Goal: Information Seeking & Learning: Compare options

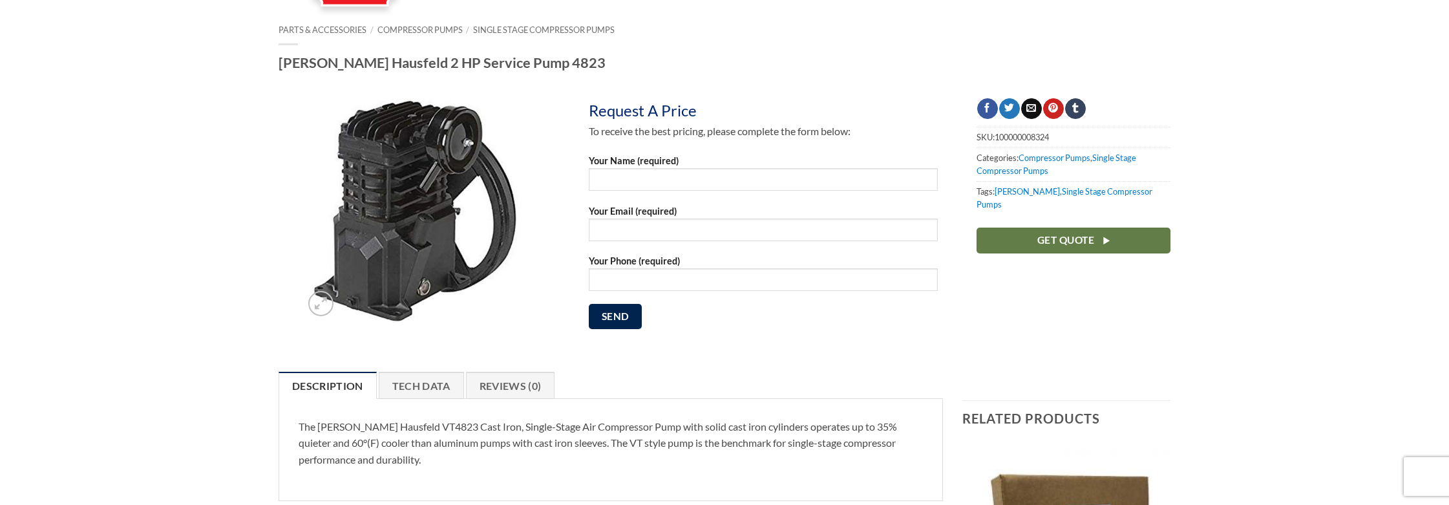
scroll to position [129, 0]
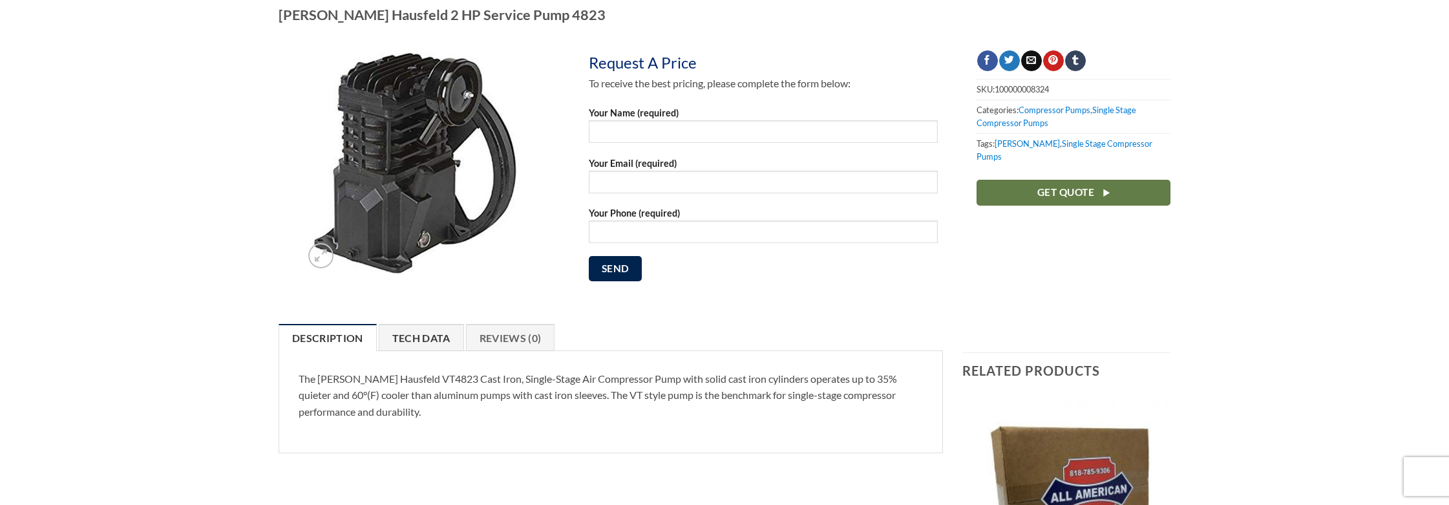
click at [419, 344] on link "Tech Data" at bounding box center [421, 337] width 85 height 27
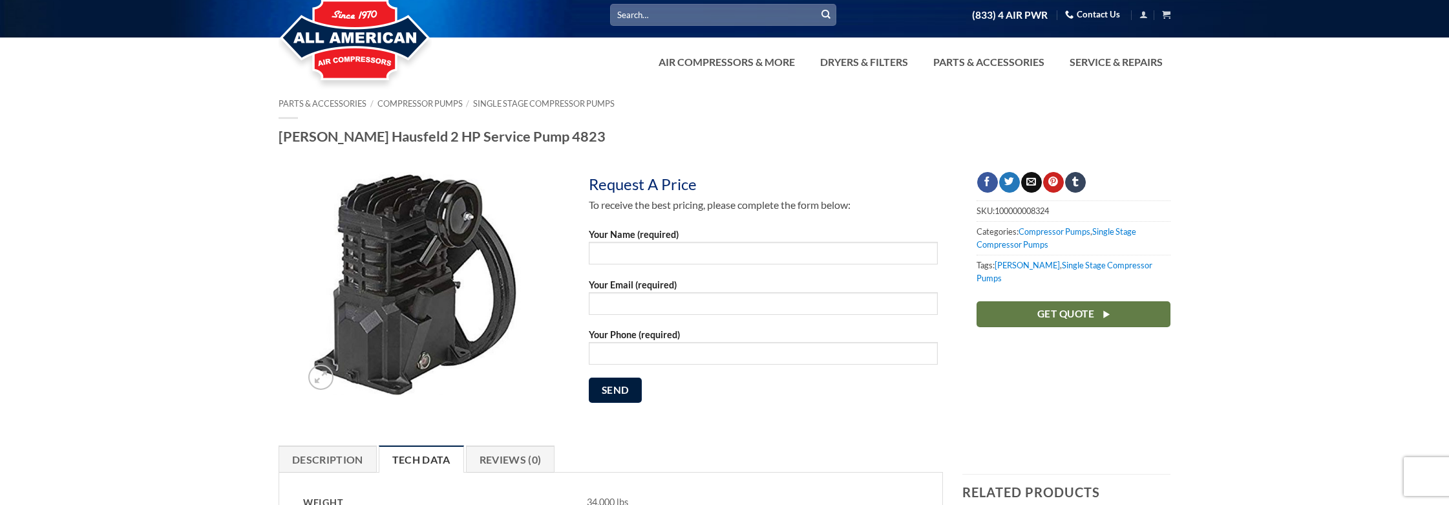
scroll to position [0, 0]
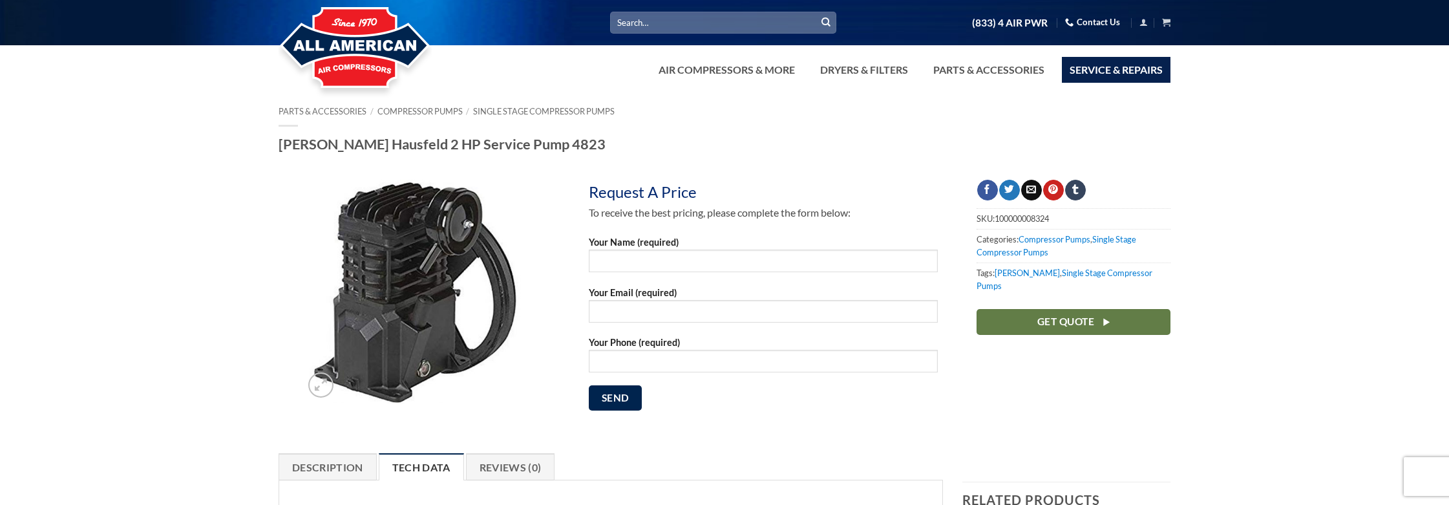
click at [1082, 65] on link "Service & Repairs" at bounding box center [1116, 70] width 109 height 26
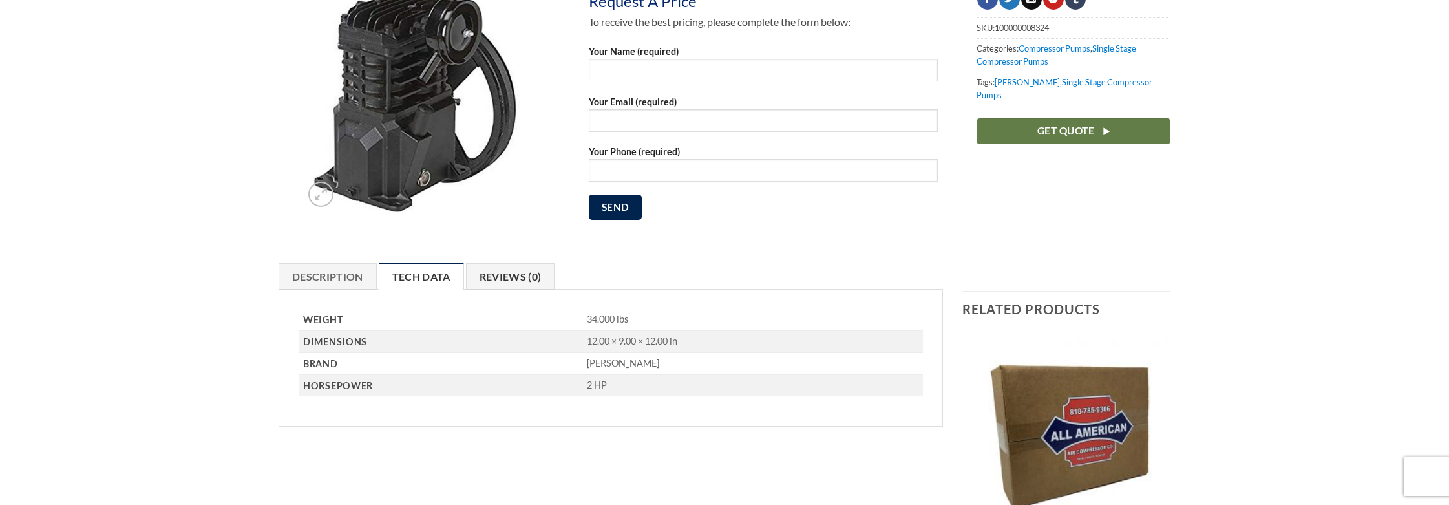
scroll to position [194, 0]
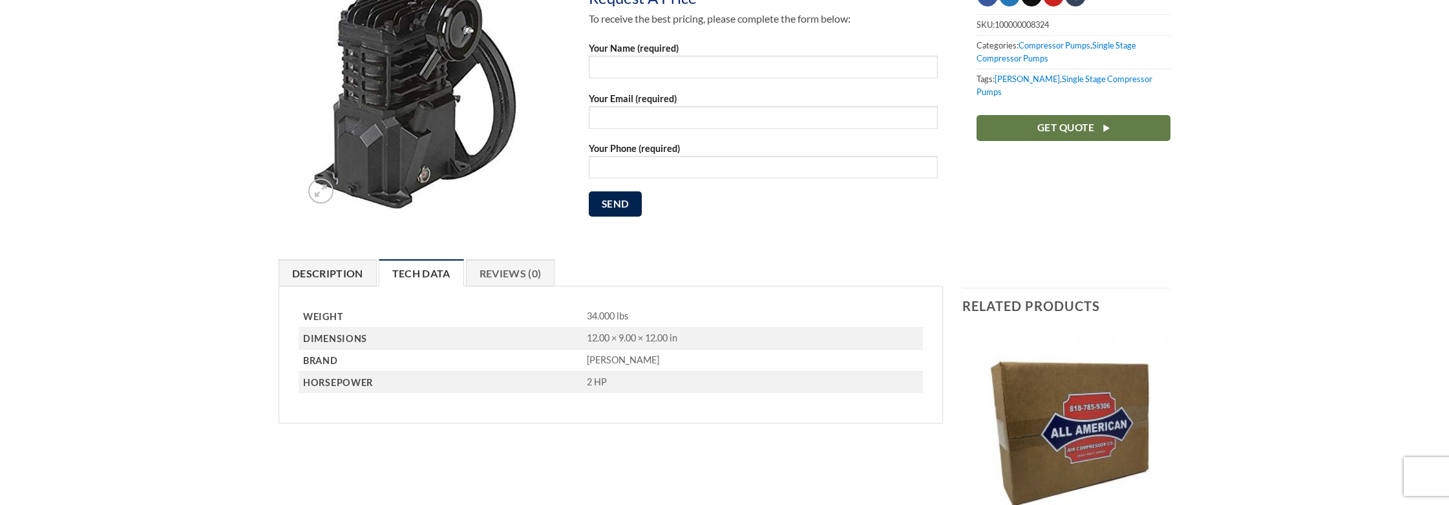
click at [332, 277] on link "Description" at bounding box center [328, 272] width 98 height 27
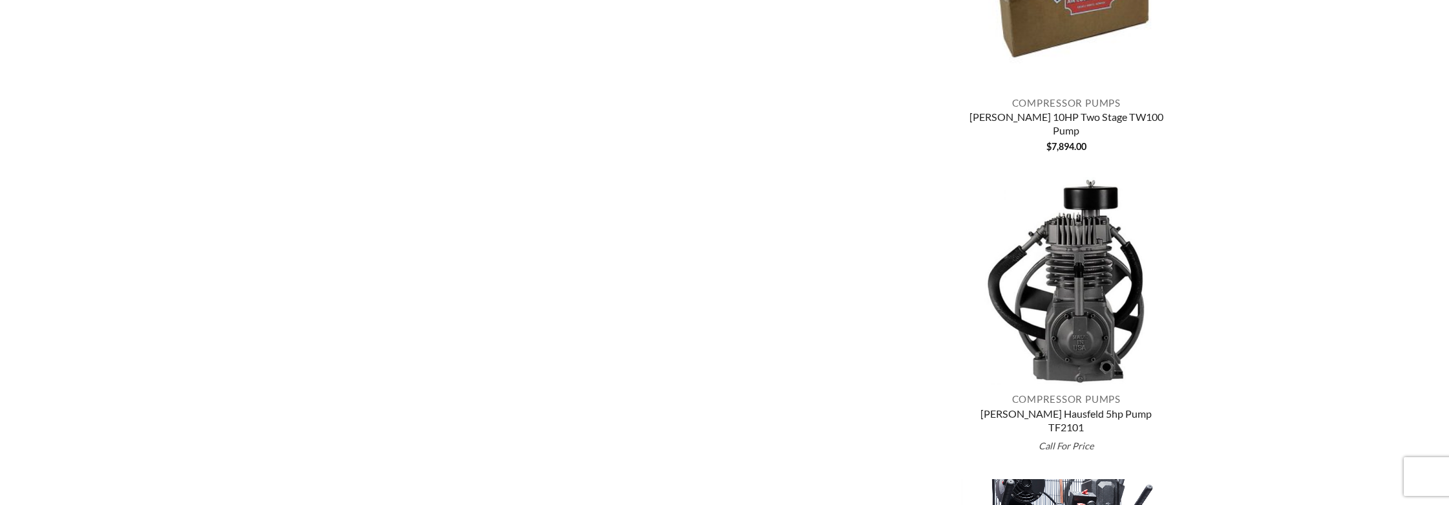
scroll to position [646, 0]
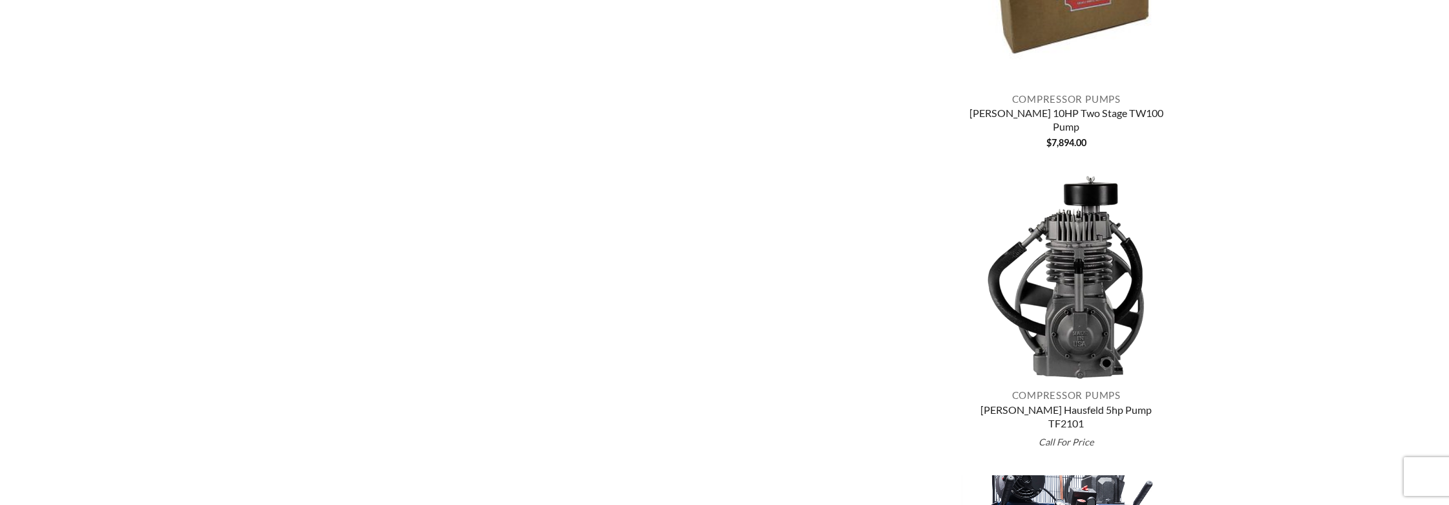
click at [1076, 332] on img "Campbell Hausfeld 5hp Pump TF2101" at bounding box center [1066, 277] width 209 height 209
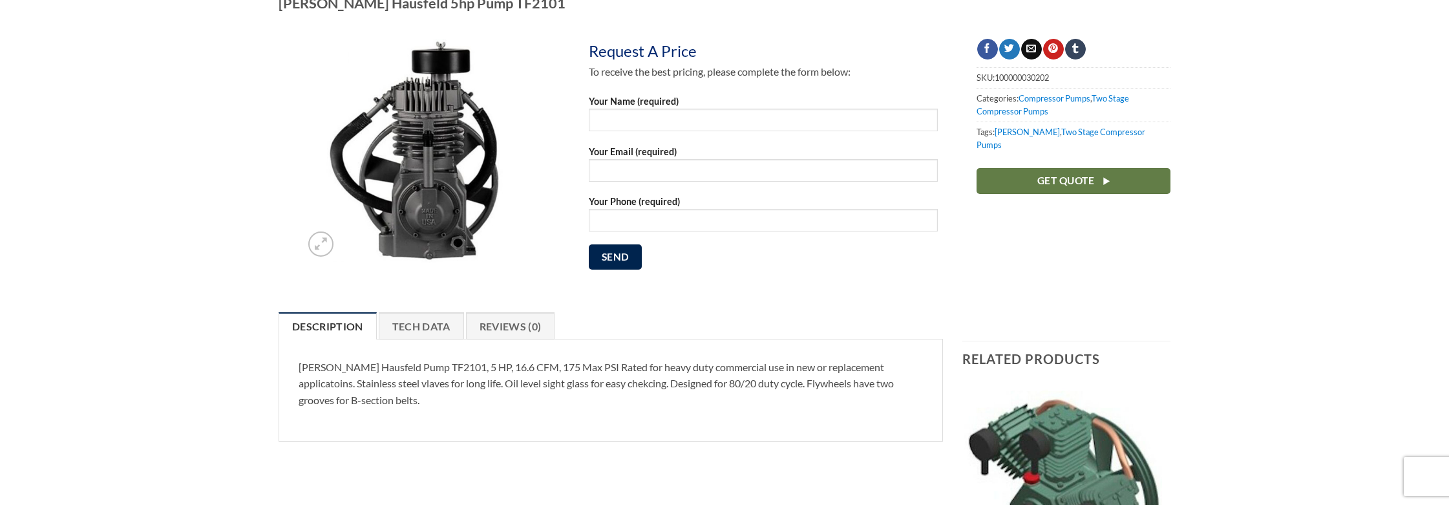
scroll to position [194, 0]
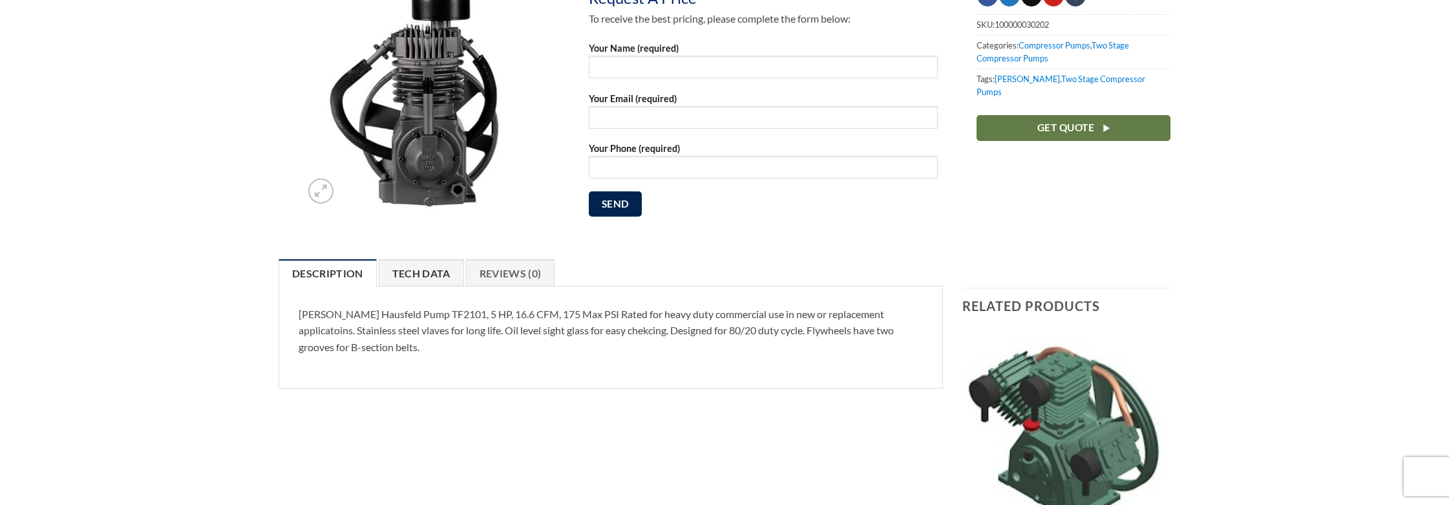
click at [414, 273] on link "Tech Data" at bounding box center [421, 272] width 85 height 27
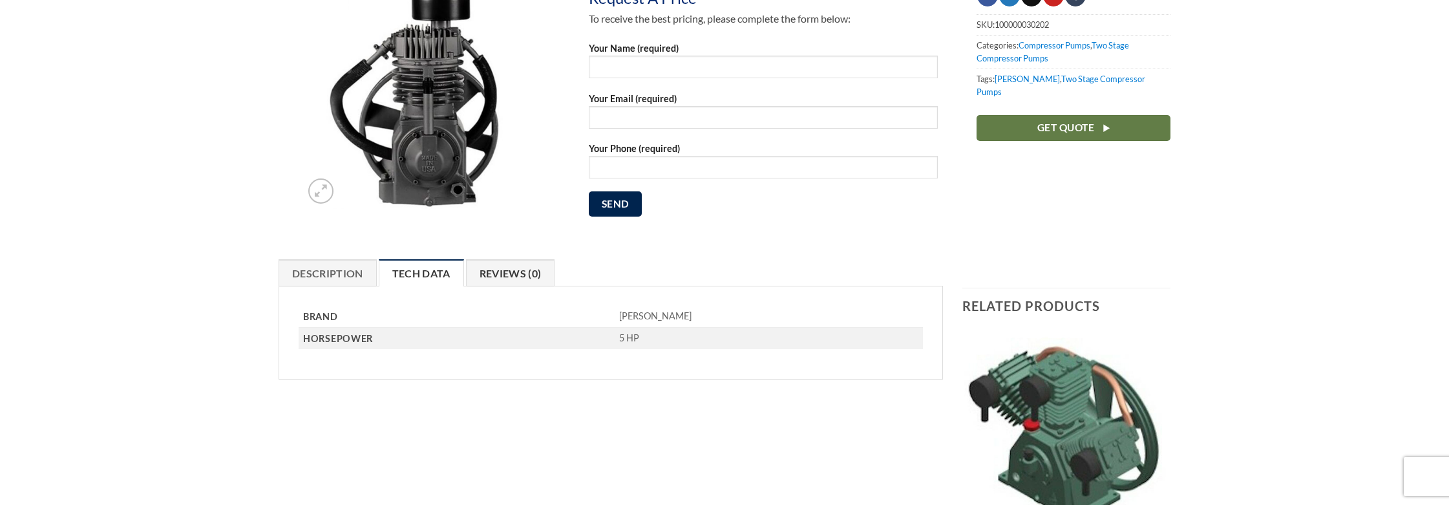
click at [501, 276] on link "Reviews (0)" at bounding box center [510, 272] width 89 height 27
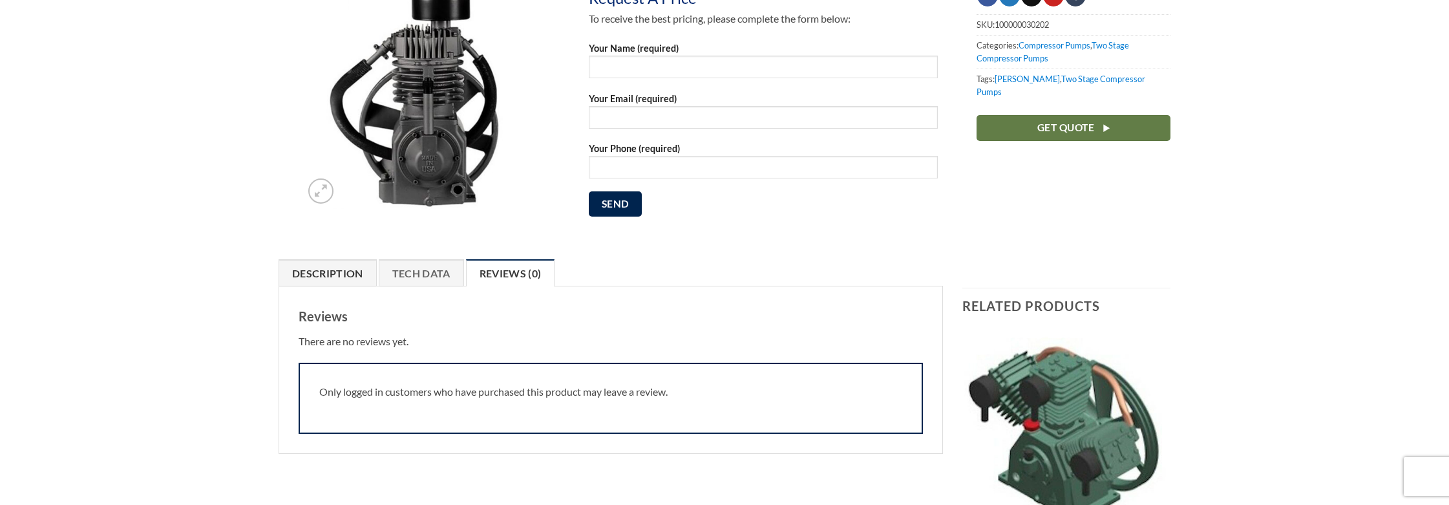
click at [325, 273] on link "Description" at bounding box center [328, 272] width 98 height 27
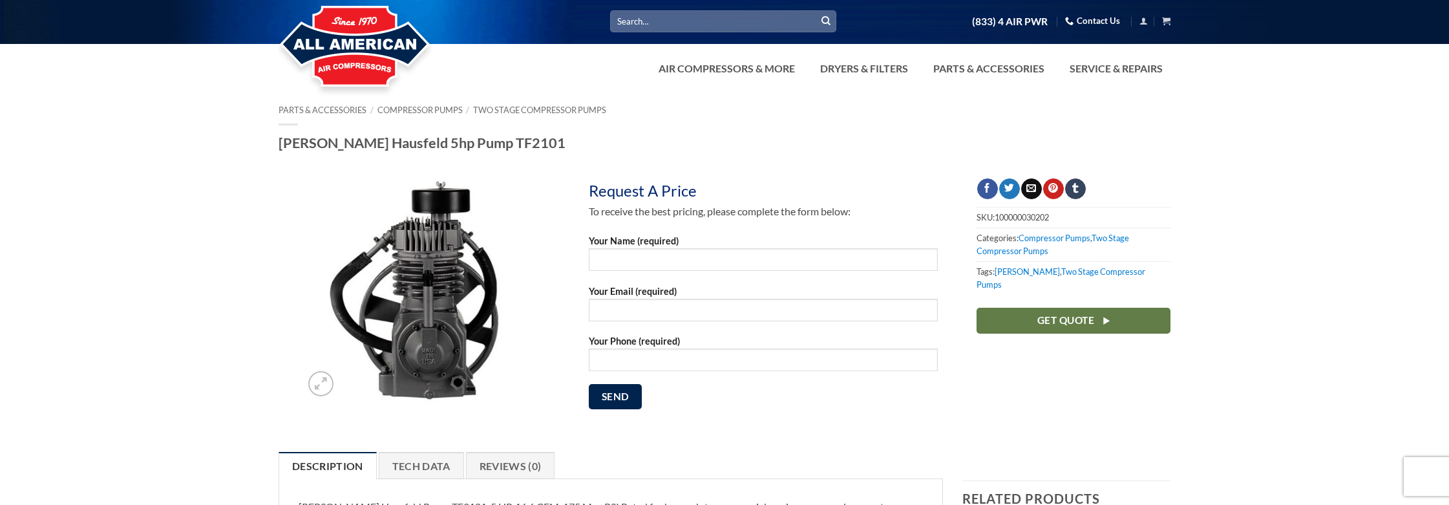
scroll to position [0, 0]
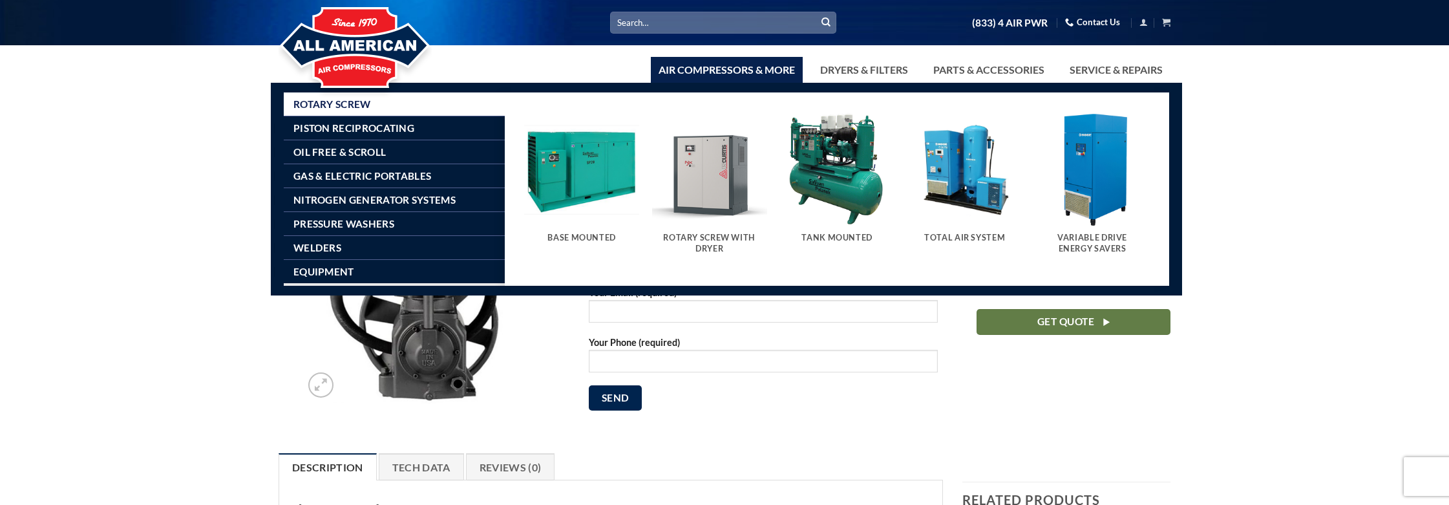
click at [831, 180] on img "Visit product category Tank Mounted" at bounding box center [837, 169] width 115 height 115
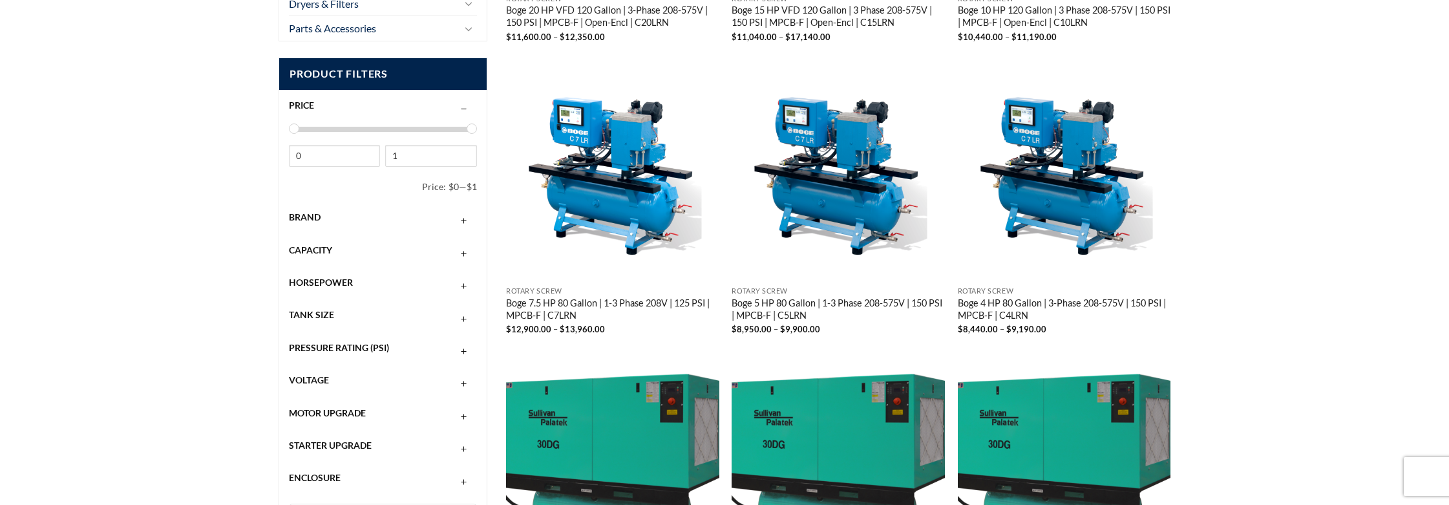
scroll to position [453, 0]
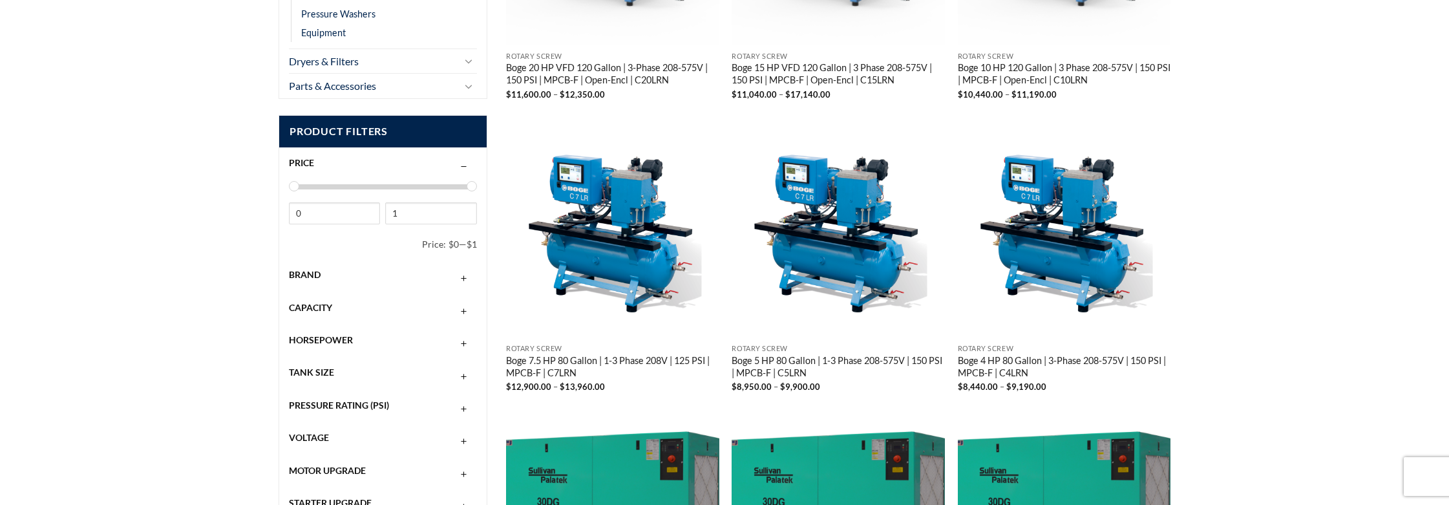
click at [315, 306] on span "Capacity" at bounding box center [310, 307] width 43 height 11
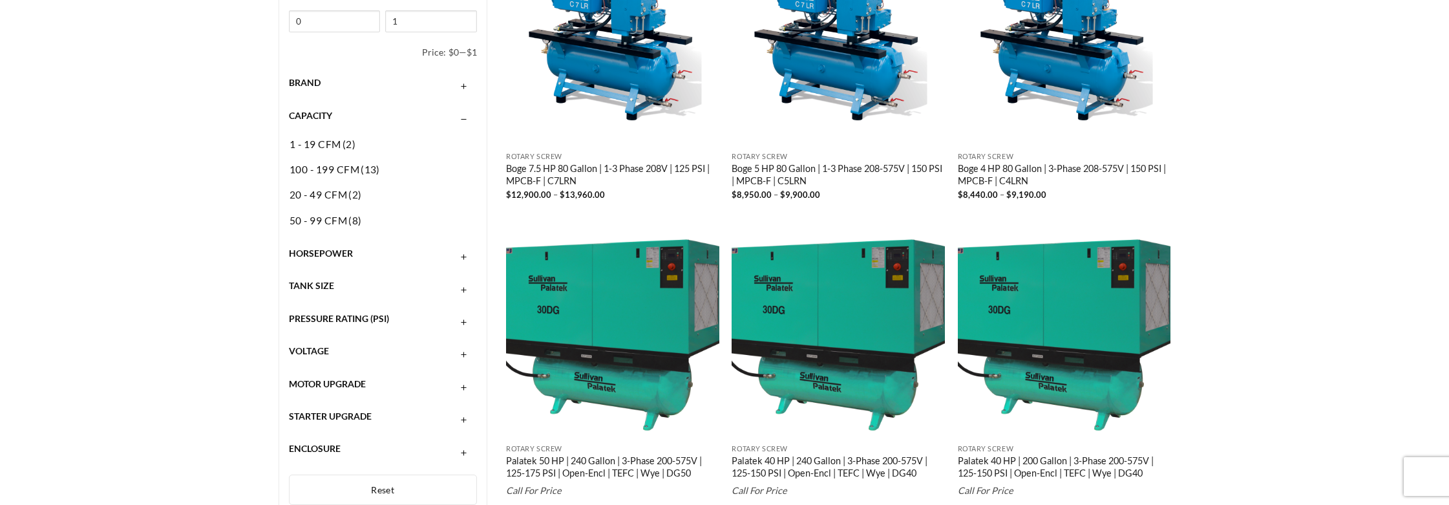
scroll to position [646, 0]
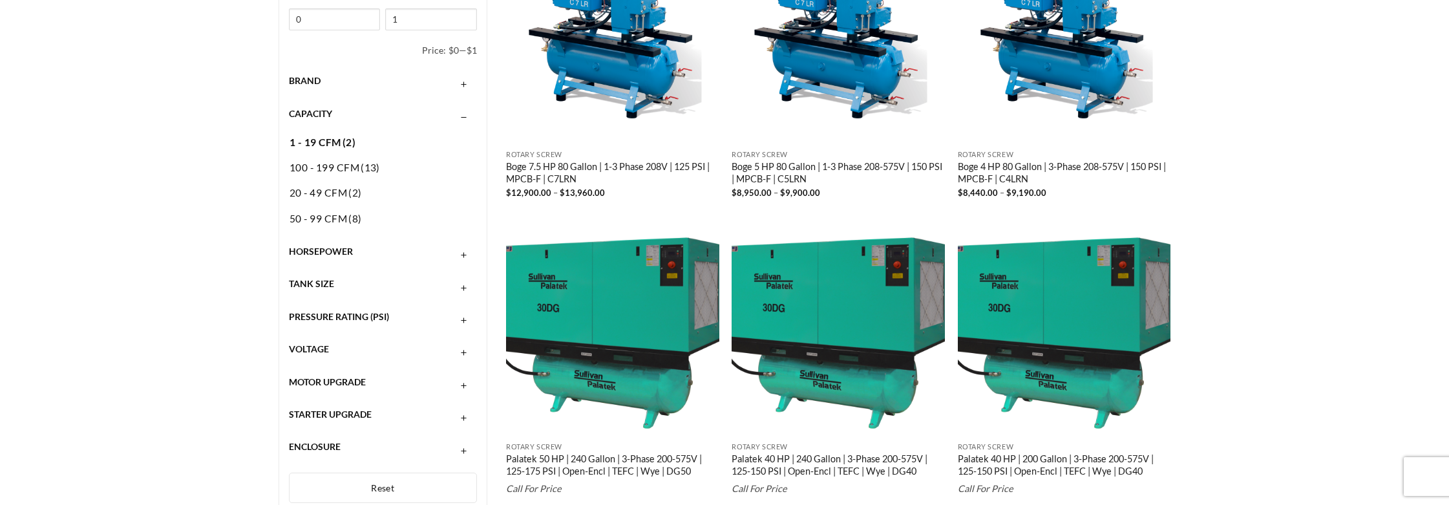
click at [324, 140] on span "1 - 19 CFM" at bounding box center [316, 142] width 52 height 12
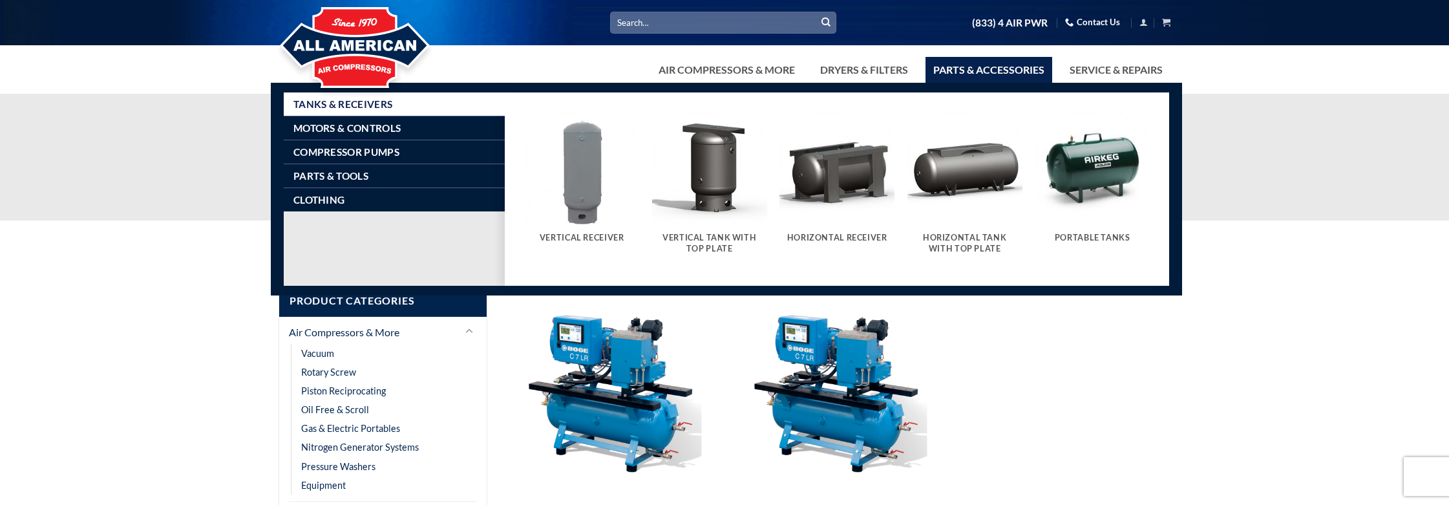
click at [962, 67] on link "Parts & Accessories" at bounding box center [989, 70] width 127 height 26
click at [1007, 69] on link "Parts & Accessories" at bounding box center [989, 70] width 127 height 26
click at [960, 161] on img "Visit product category Horizontal Tank With Top Plate" at bounding box center [965, 169] width 115 height 115
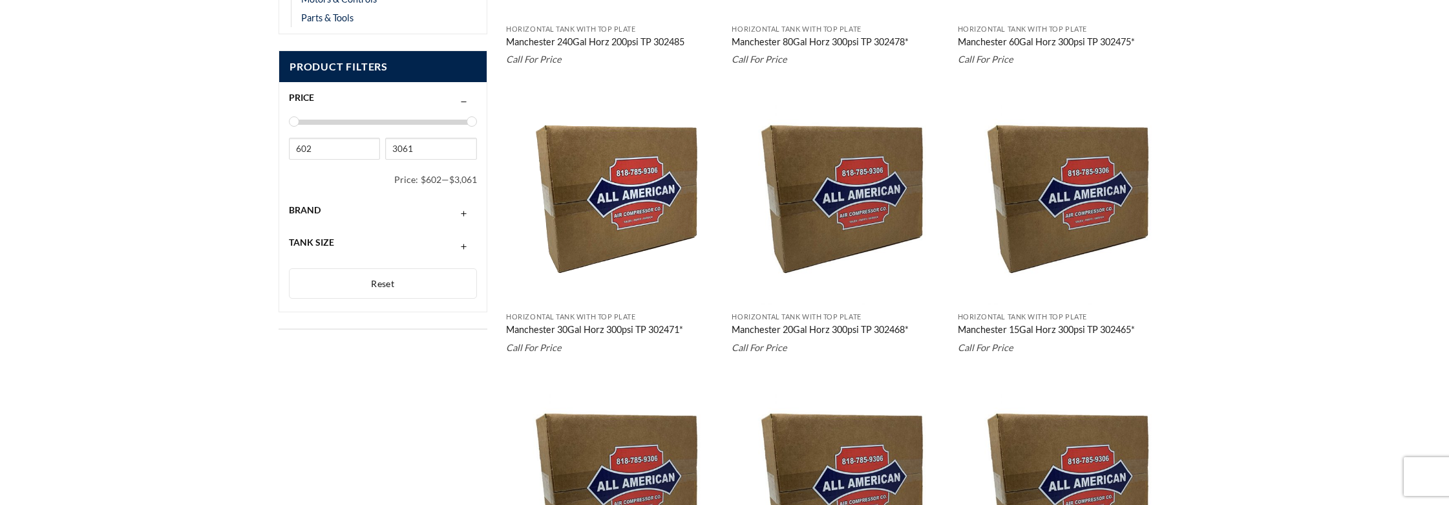
scroll to position [517, 0]
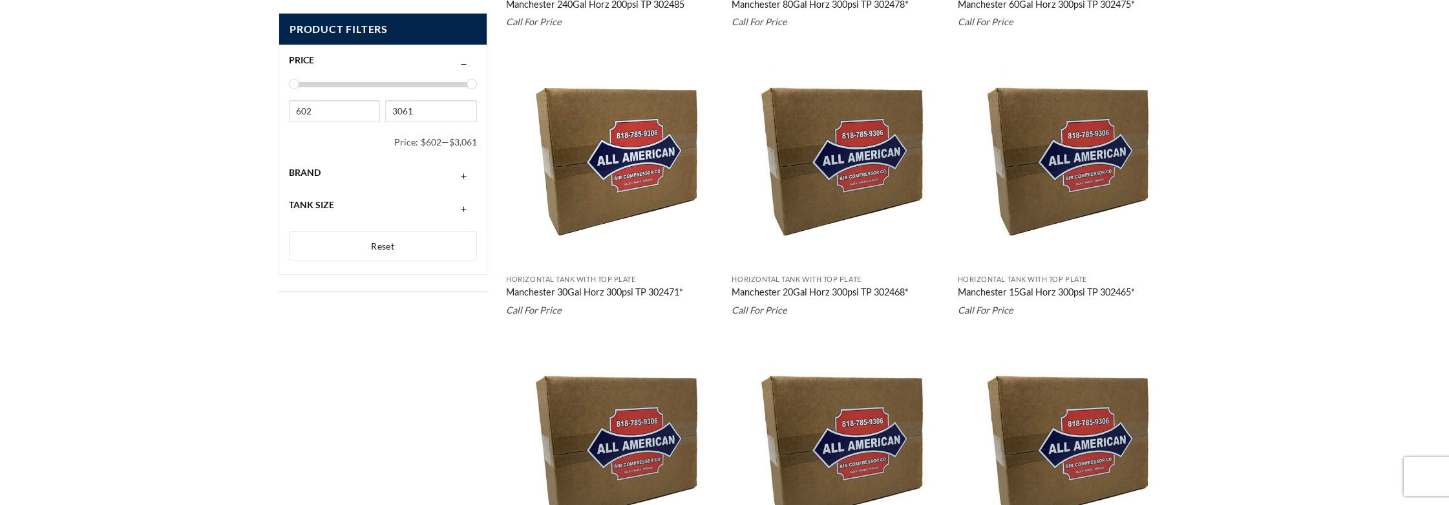
click at [588, 289] on link "Manchester 30Gal Horz 300psi TP 302471*" at bounding box center [594, 293] width 177 height 14
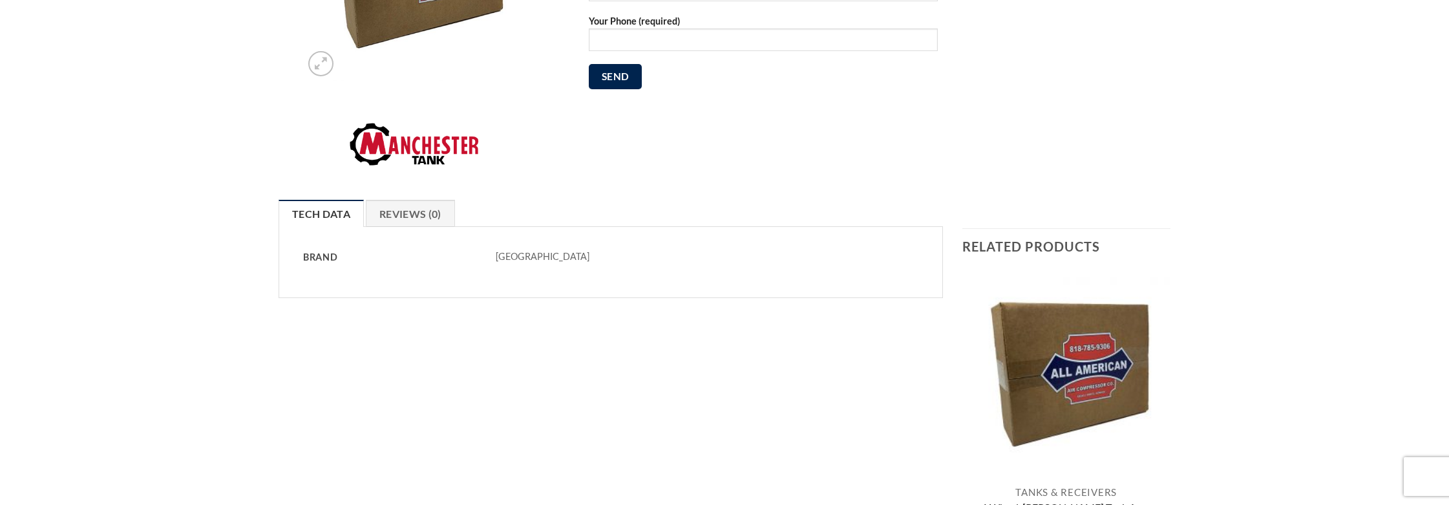
scroll to position [323, 0]
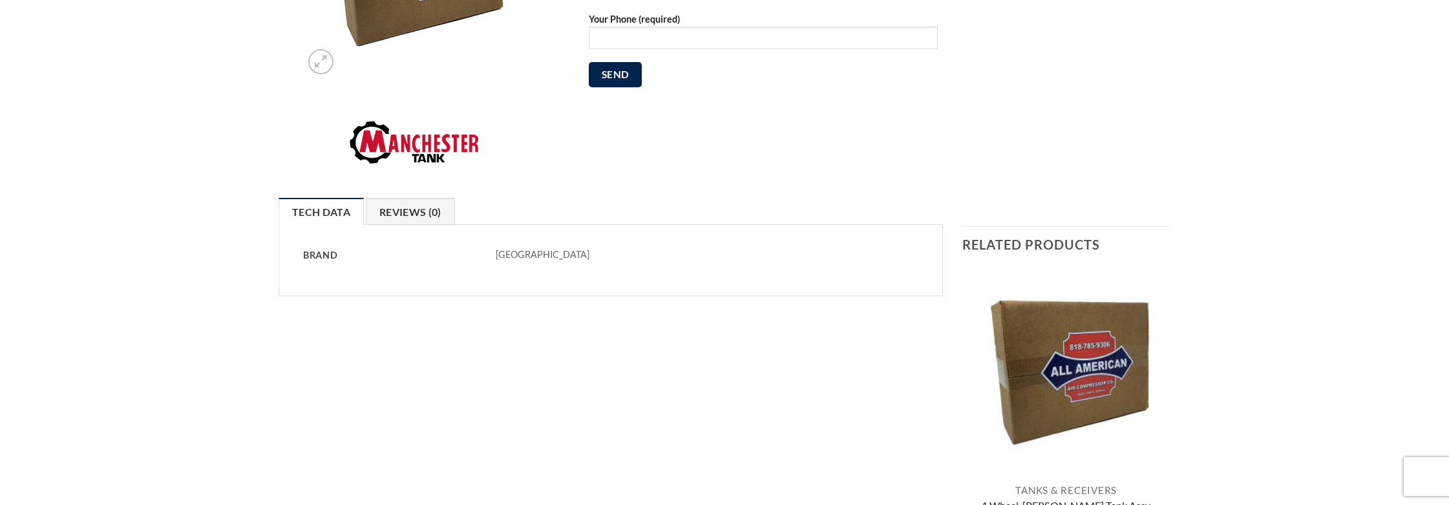
click at [410, 213] on link "Reviews (0)" at bounding box center [410, 211] width 89 height 27
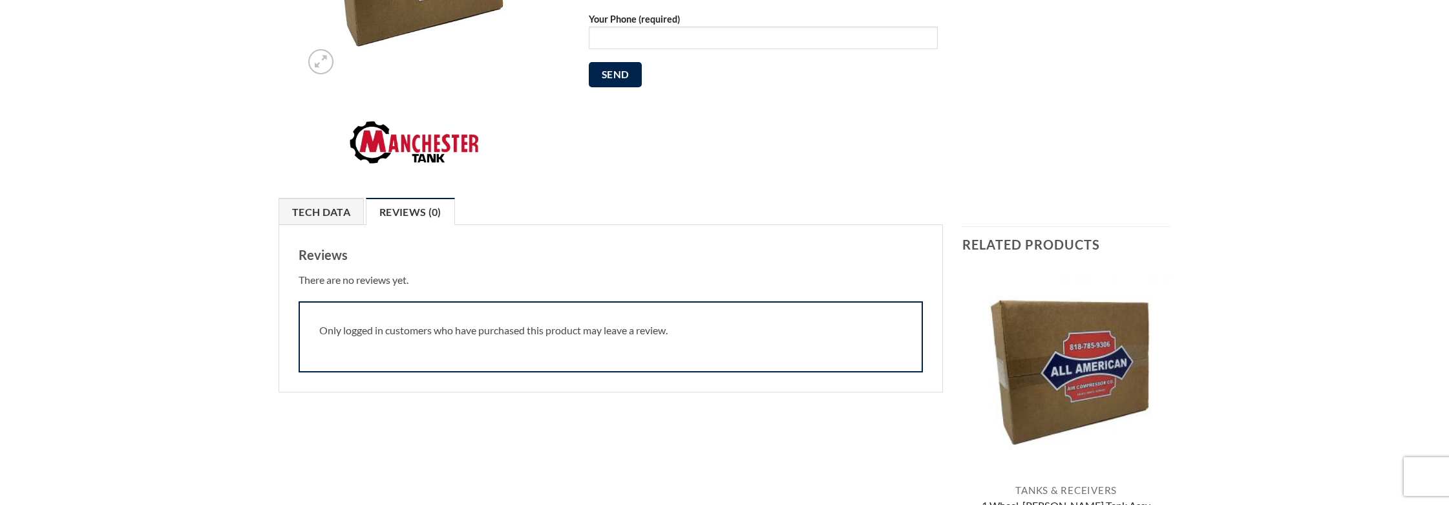
click at [319, 213] on link "Tech Data" at bounding box center [321, 211] width 85 height 27
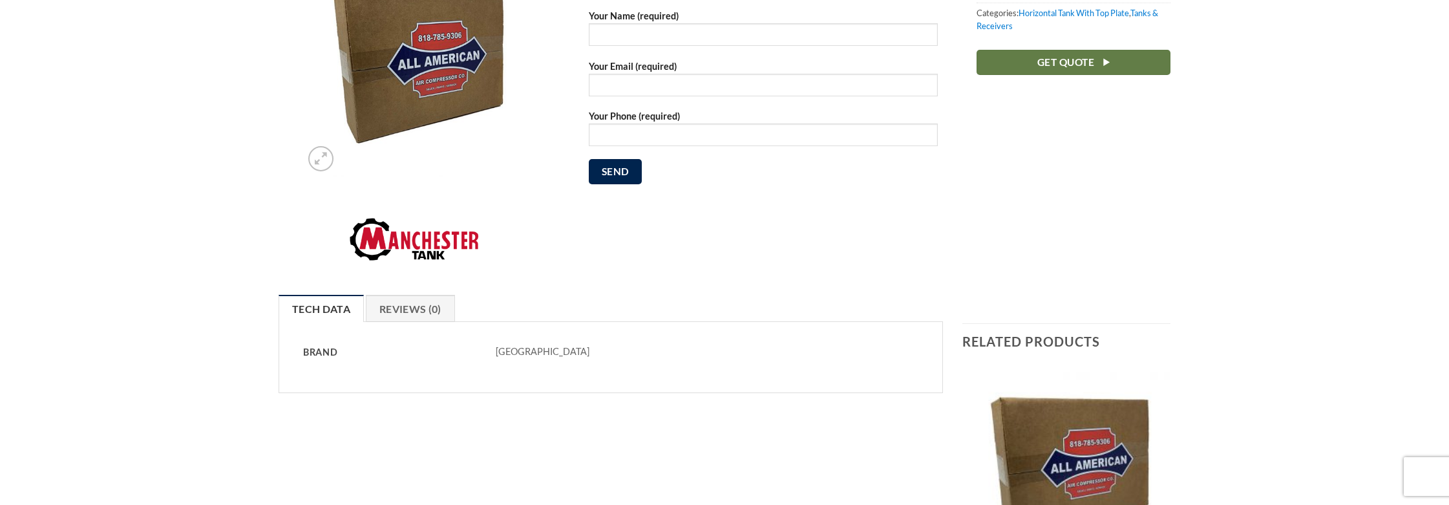
scroll to position [0, 0]
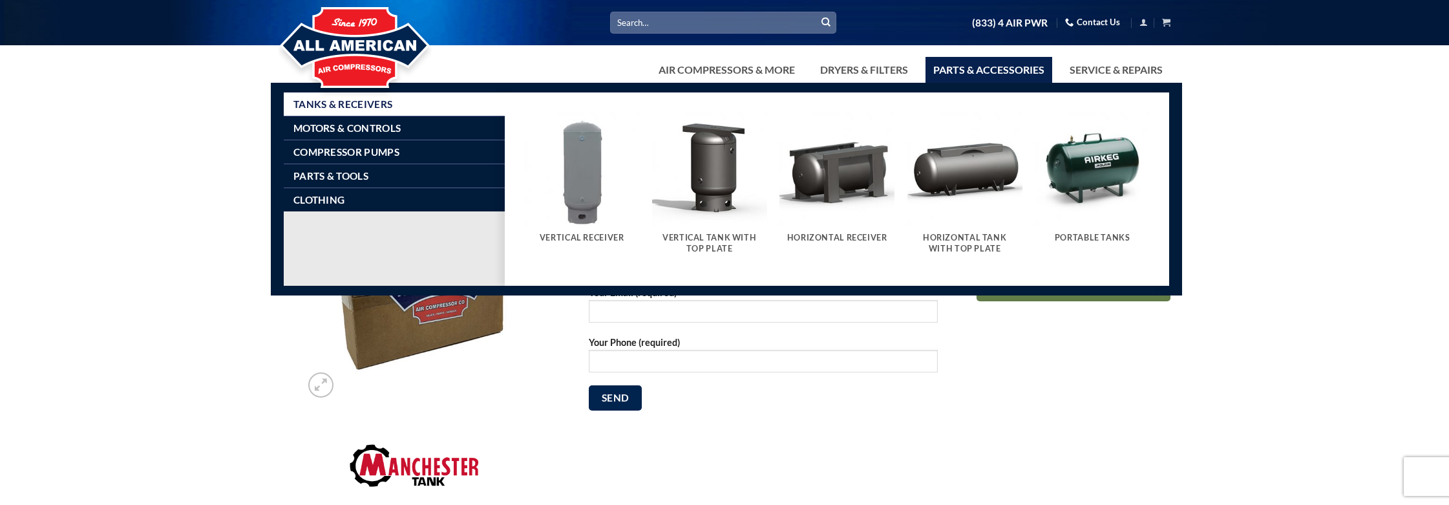
click at [946, 162] on img "Visit product category Horizontal Tank With Top Plate" at bounding box center [965, 169] width 115 height 115
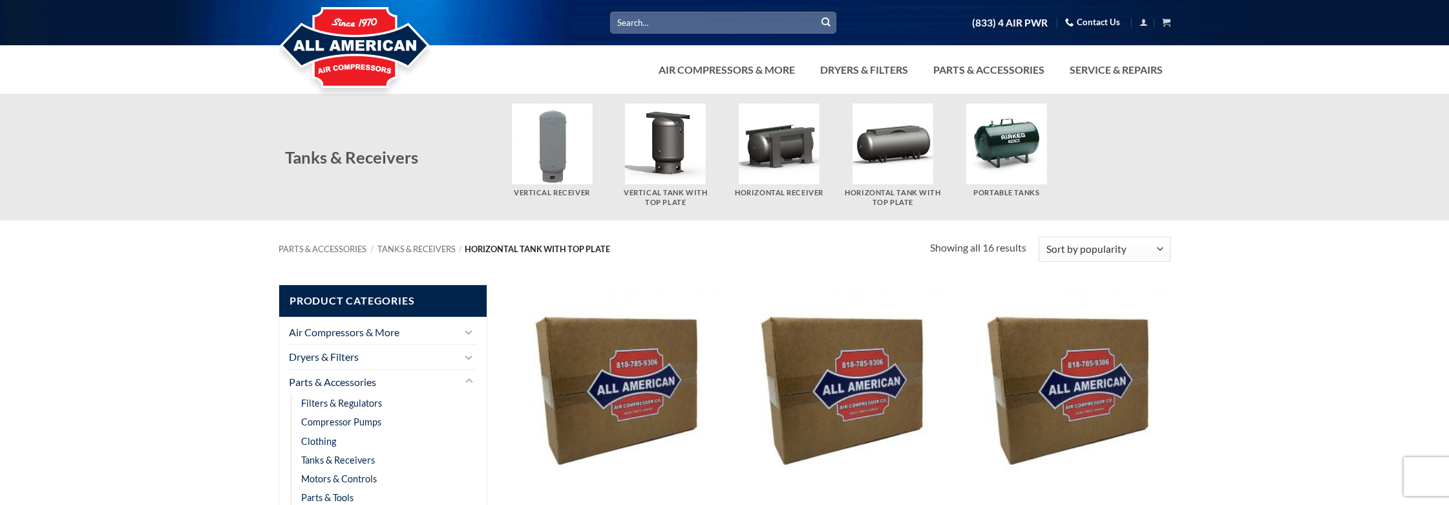
click at [877, 149] on img "Visit product category Horizontal Tank With Top Plate" at bounding box center [893, 143] width 81 height 81
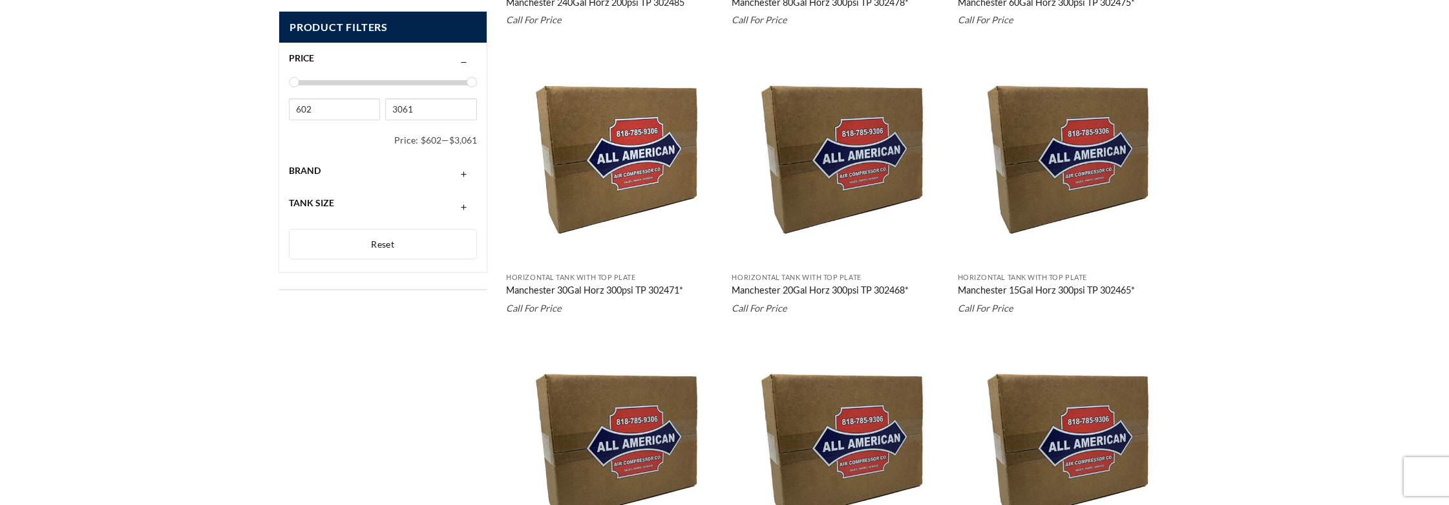
scroll to position [517, 0]
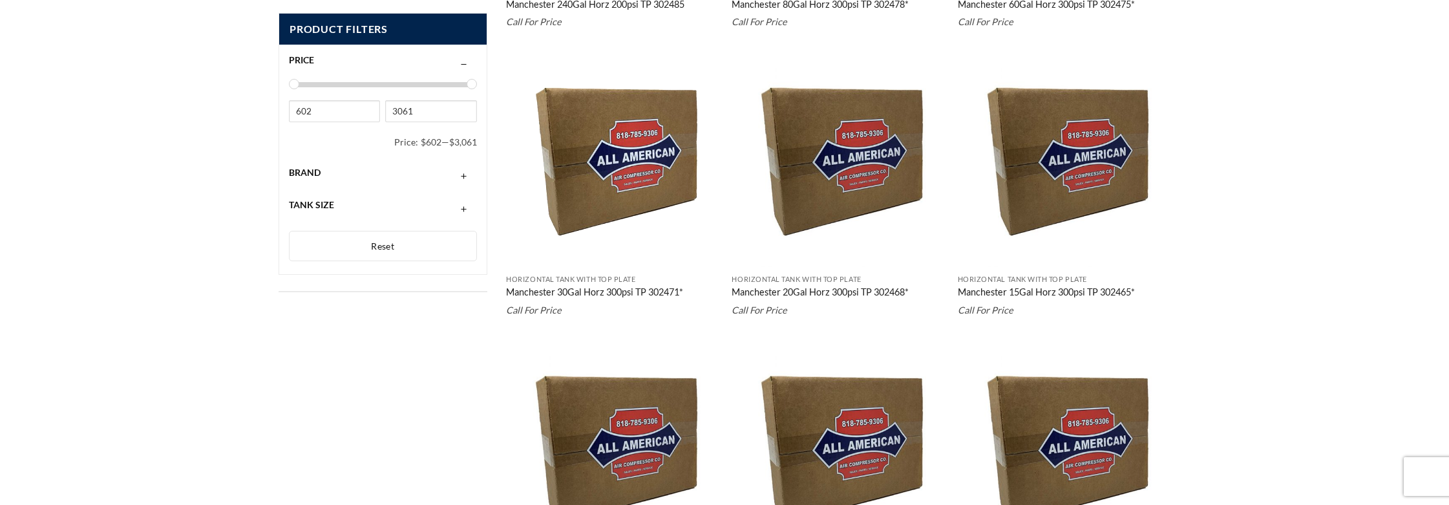
click at [570, 295] on link "Manchester 30Gal Horz 300psi TP 302471*" at bounding box center [594, 293] width 177 height 14
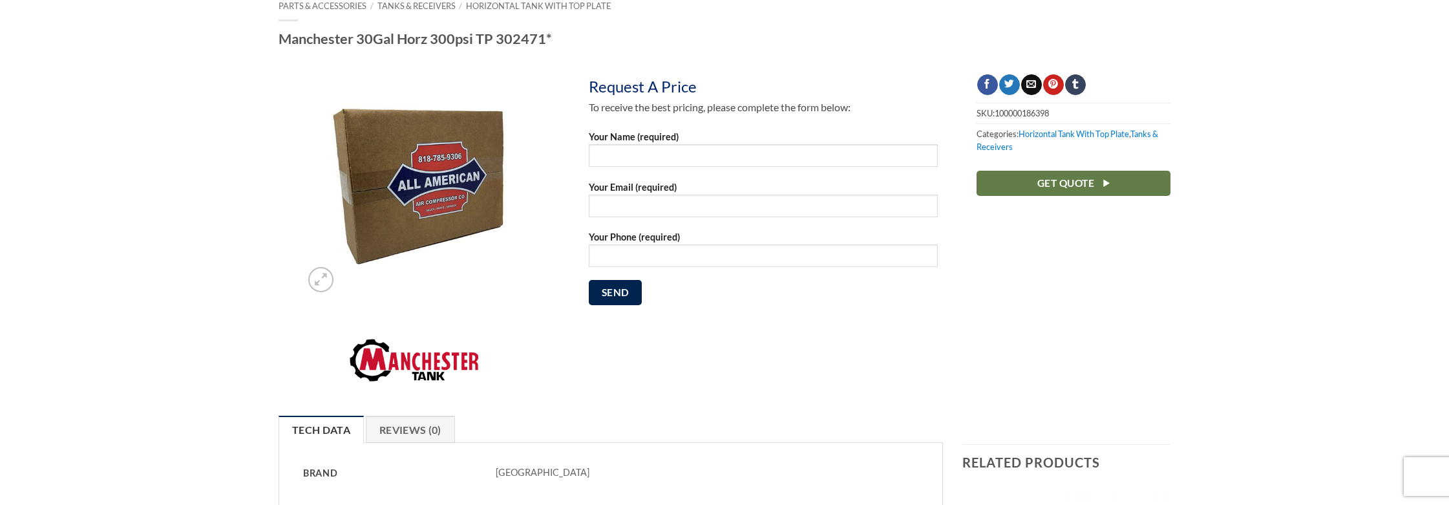
scroll to position [129, 0]
